Goal: Information Seeking & Learning: Learn about a topic

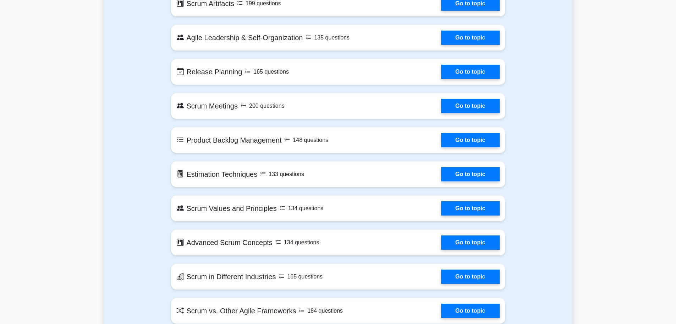
scroll to position [355, 0]
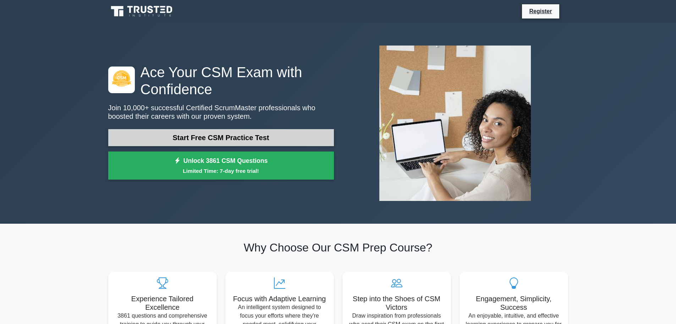
click at [203, 141] on link "Start Free CSM Practice Test" at bounding box center [221, 137] width 226 height 17
